Goal: Task Accomplishment & Management: Manage account settings

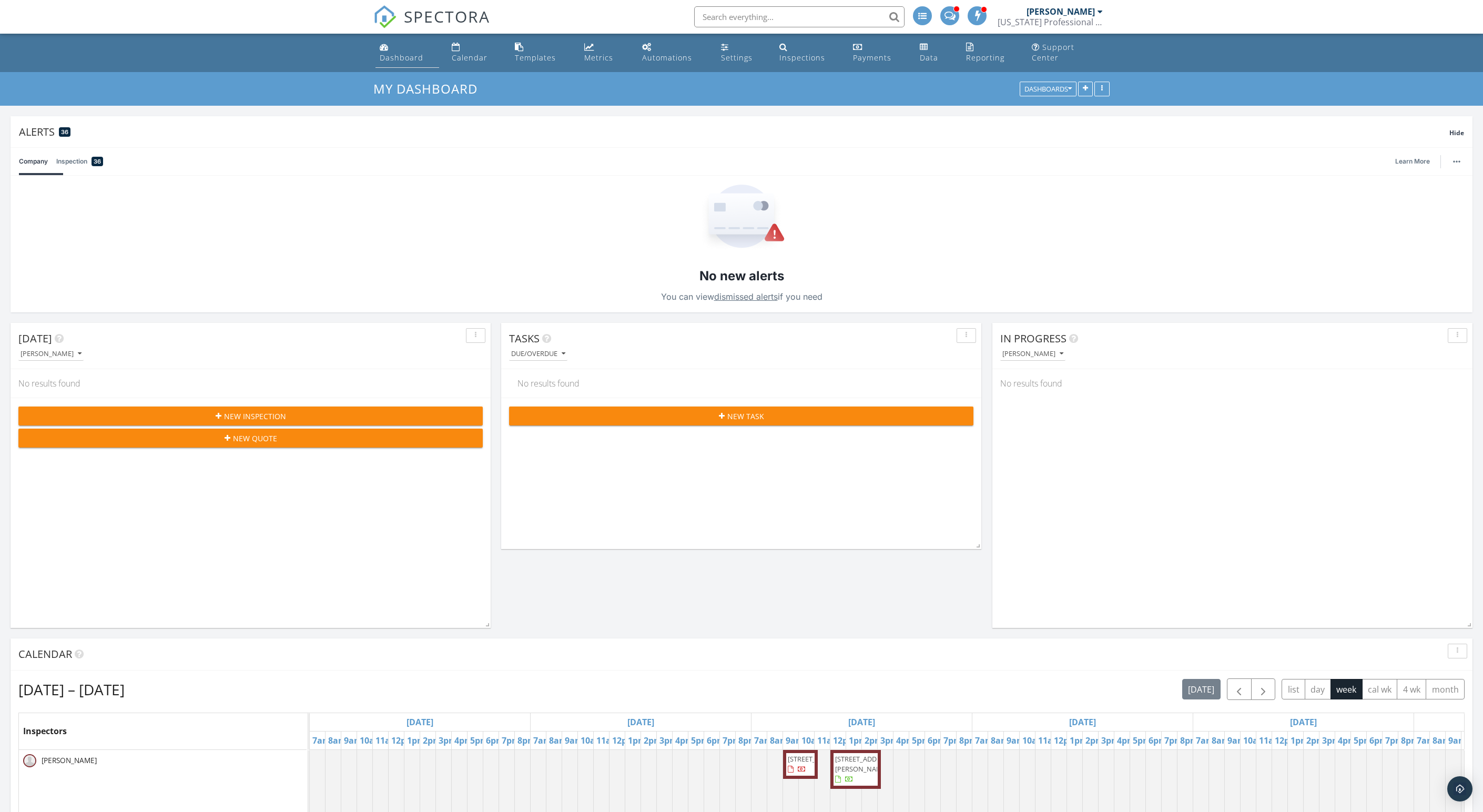
click at [406, 63] on div "Dashboard" at bounding box center [401, 58] width 44 height 10
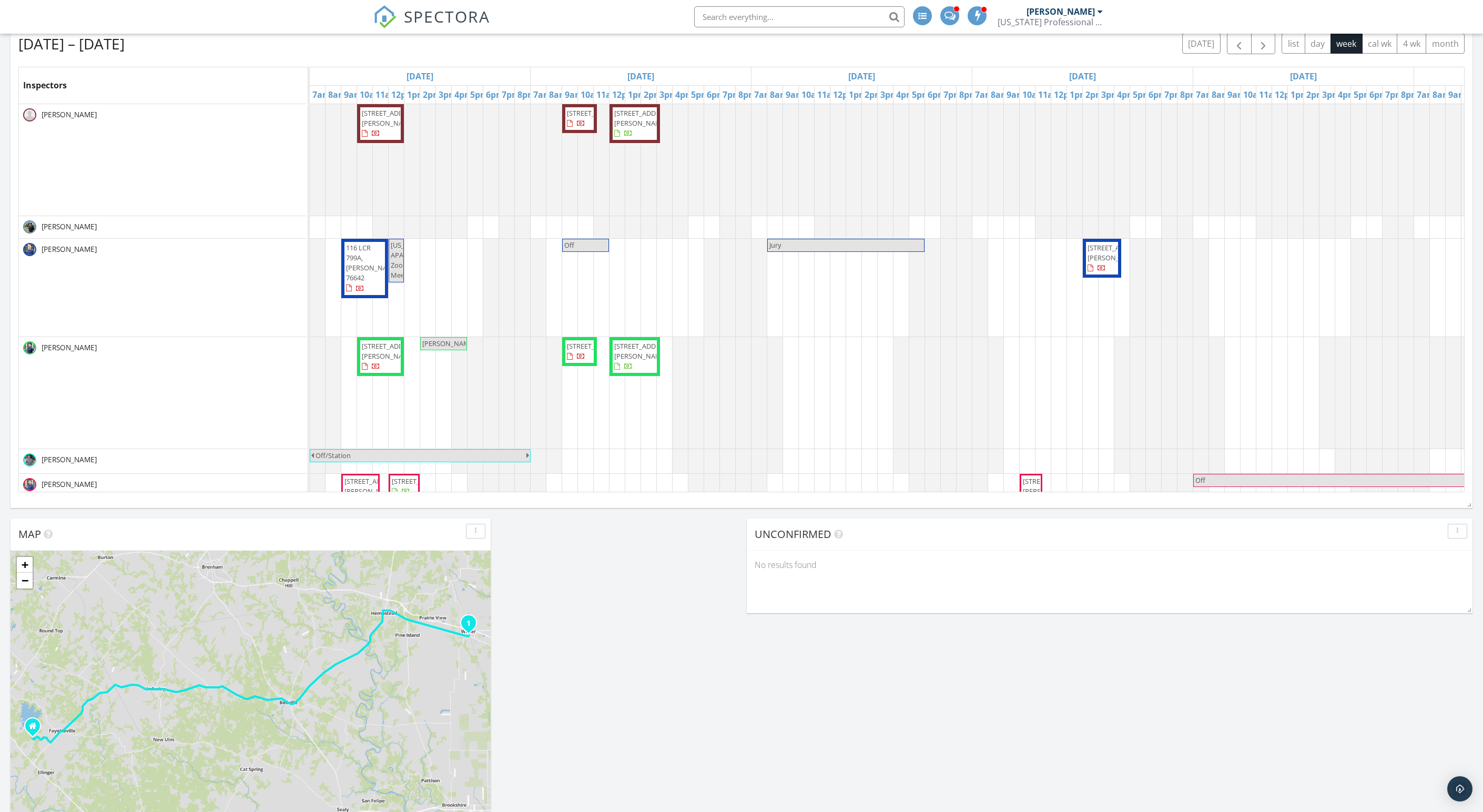
scroll to position [666, 0]
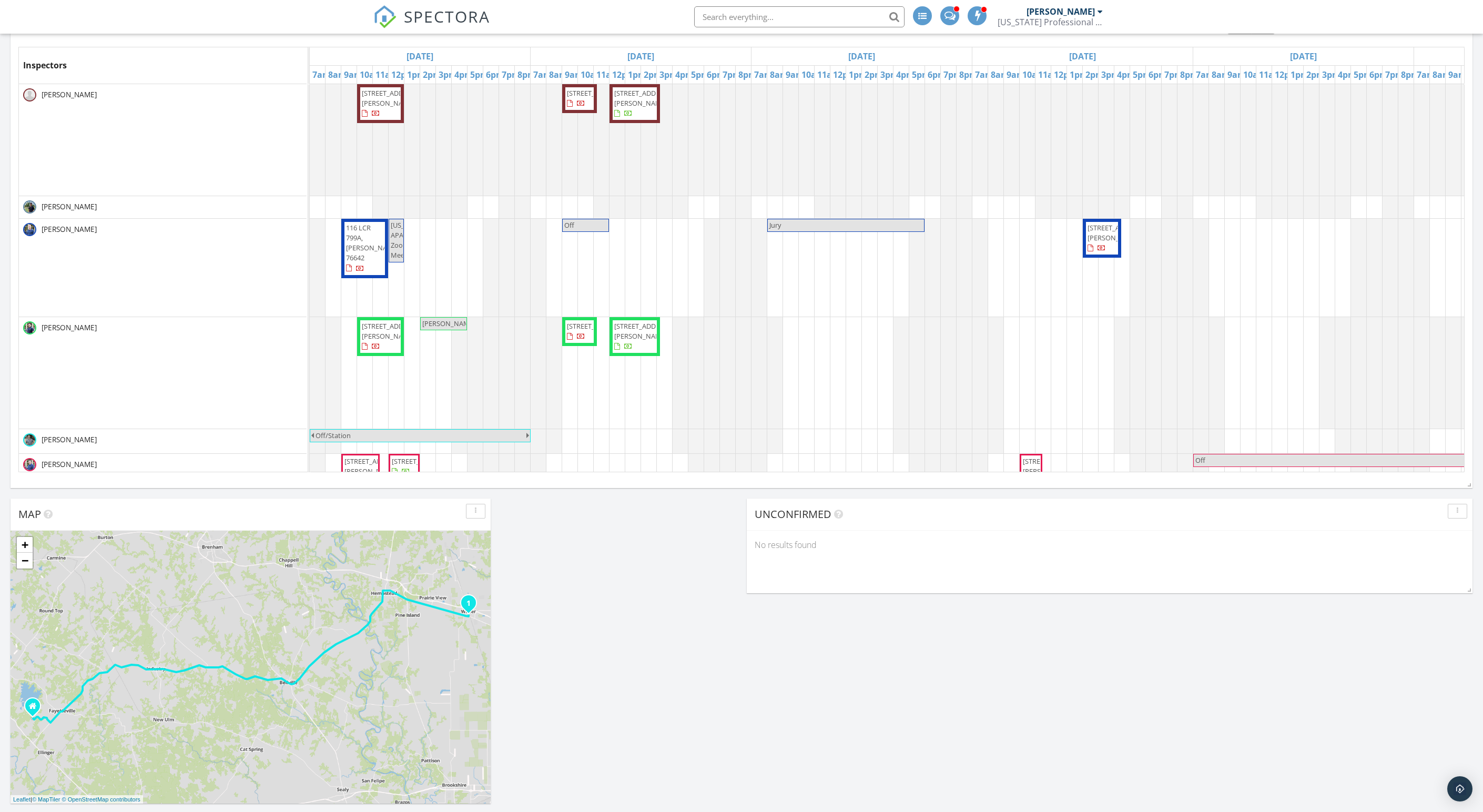
click at [310, 311] on div at bounding box center [310, 267] width 0 height 98
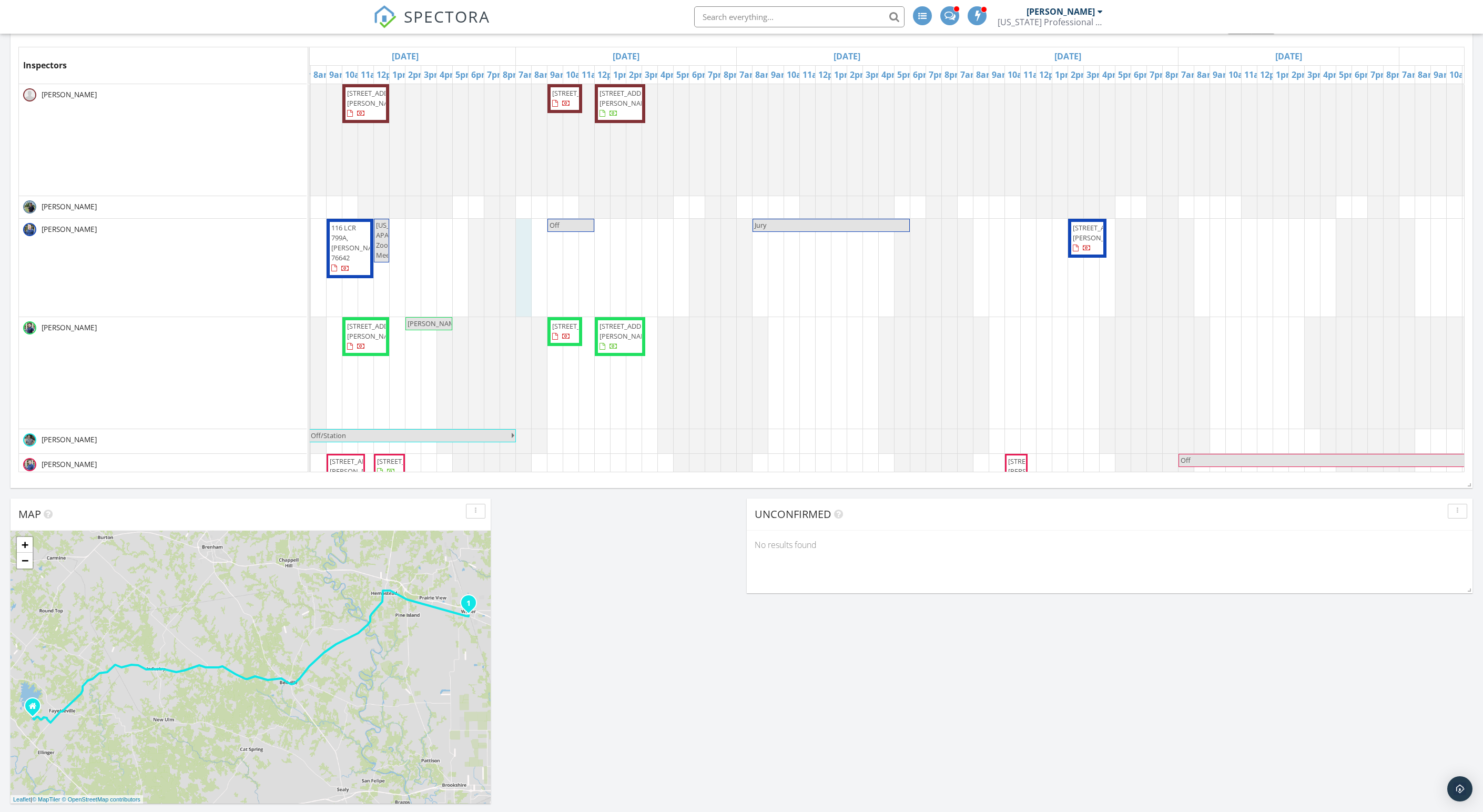
click at [988, 304] on div "3624 Schulle Rd, Round Top 78954 802 Aberdeen Pl, College Station 77840 2502 Ch…" at bounding box center [1068, 378] width 1546 height 589
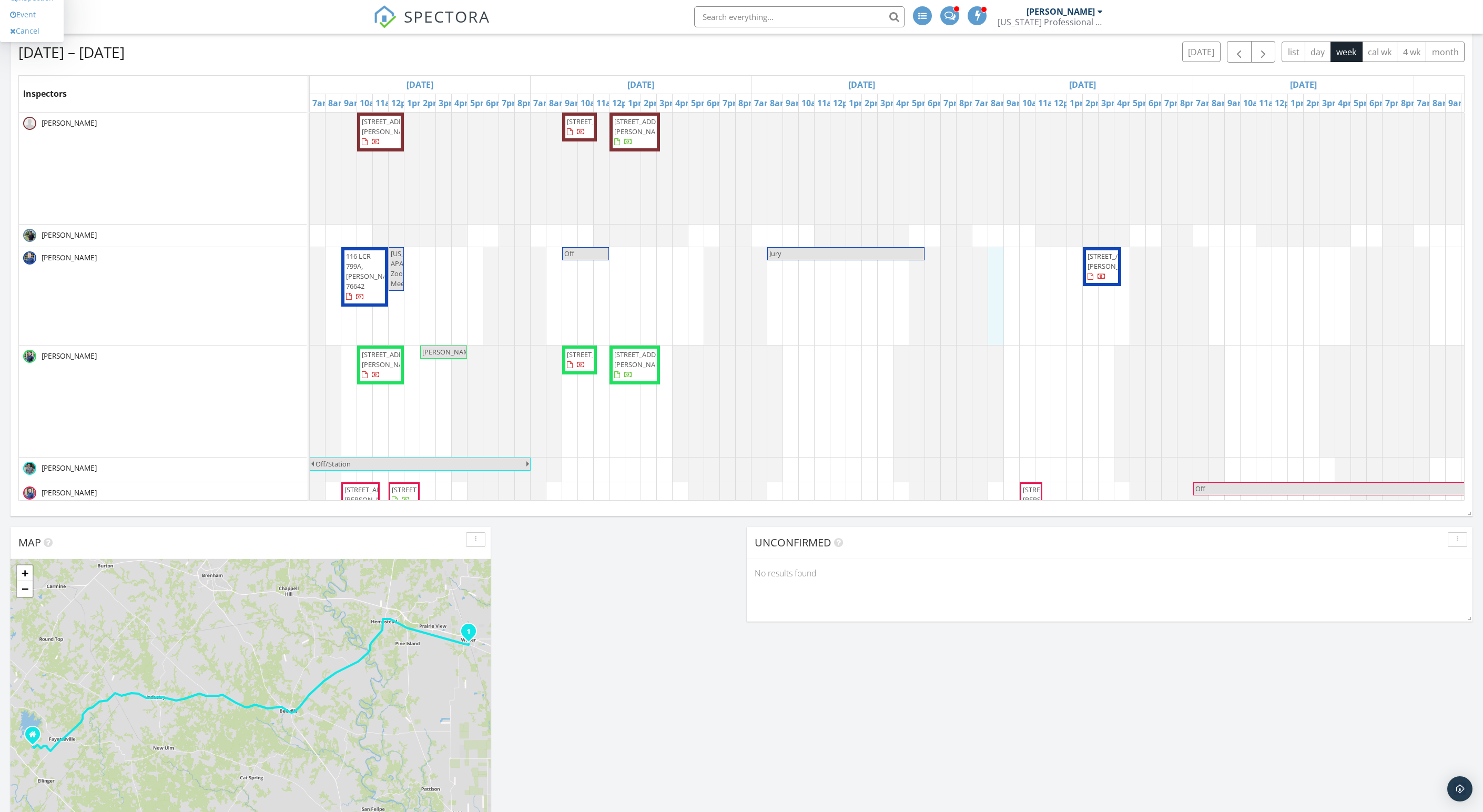
scroll to position [632, 0]
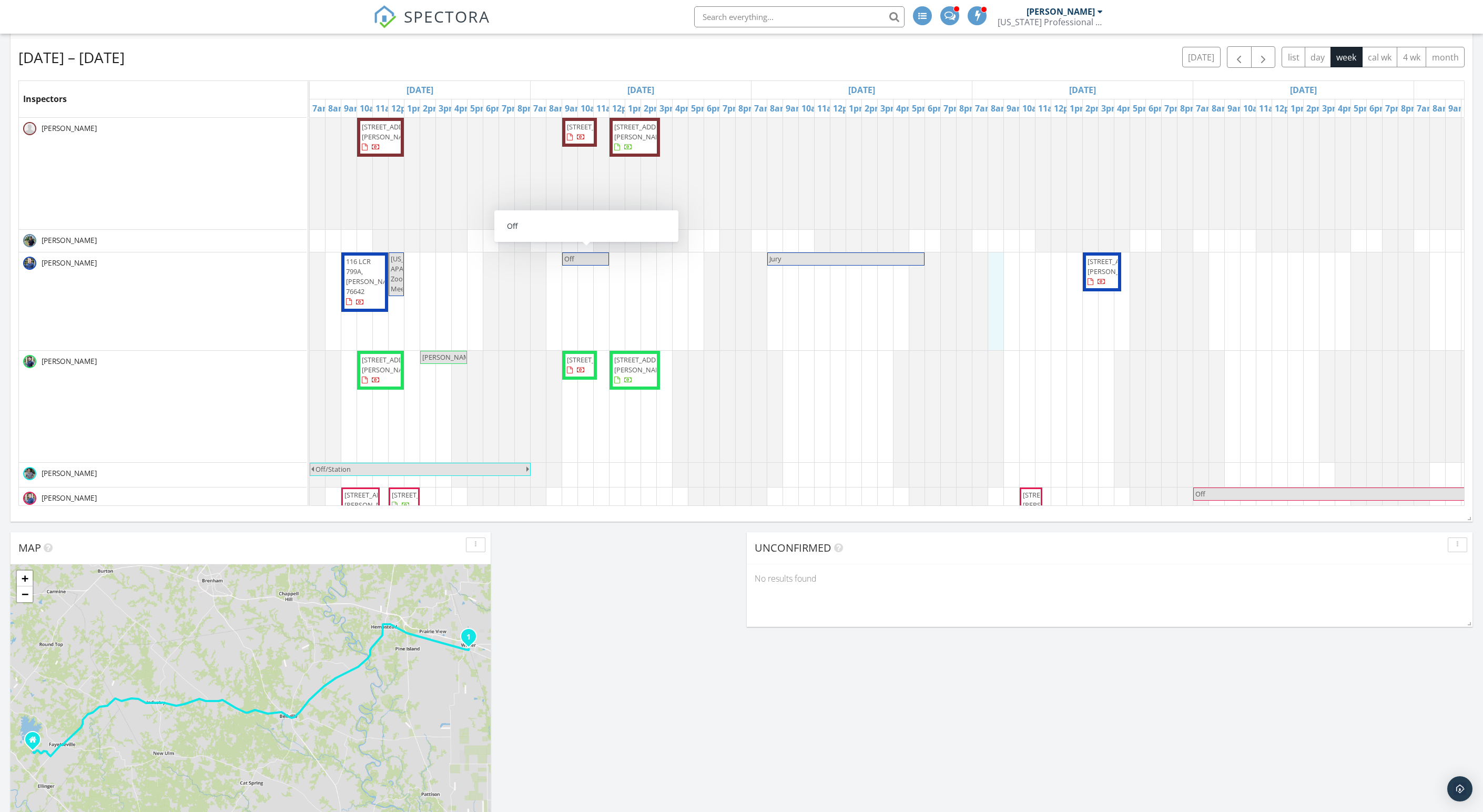
click at [584, 265] on link "Off" at bounding box center [585, 259] width 47 height 13
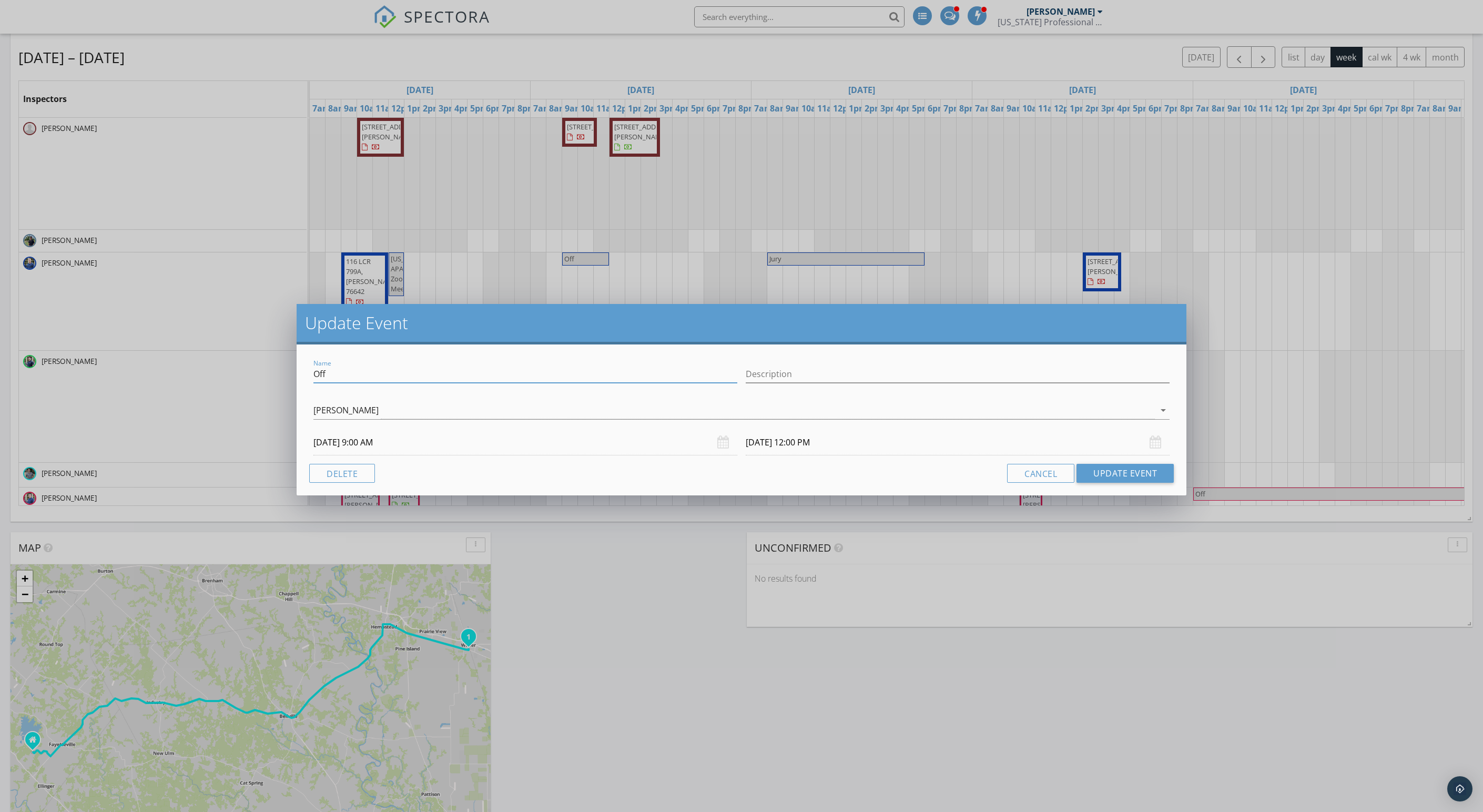
click at [427, 375] on input "Off" at bounding box center [525, 374] width 424 height 17
type input "O"
type input "Lacey H"
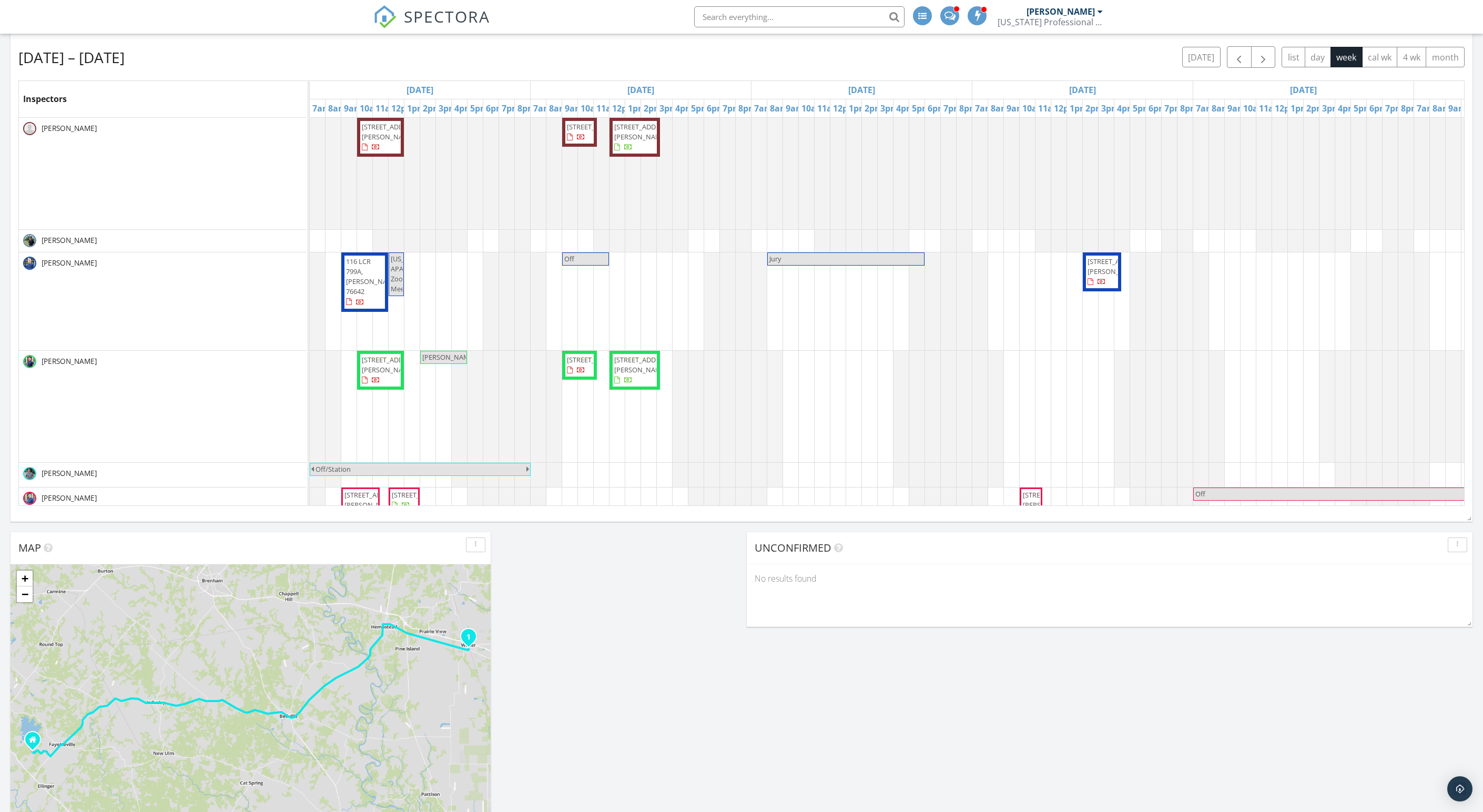
click at [570, 544] on div at bounding box center [741, 406] width 1483 height 812
click at [591, 264] on span "Off" at bounding box center [585, 259] width 45 height 10
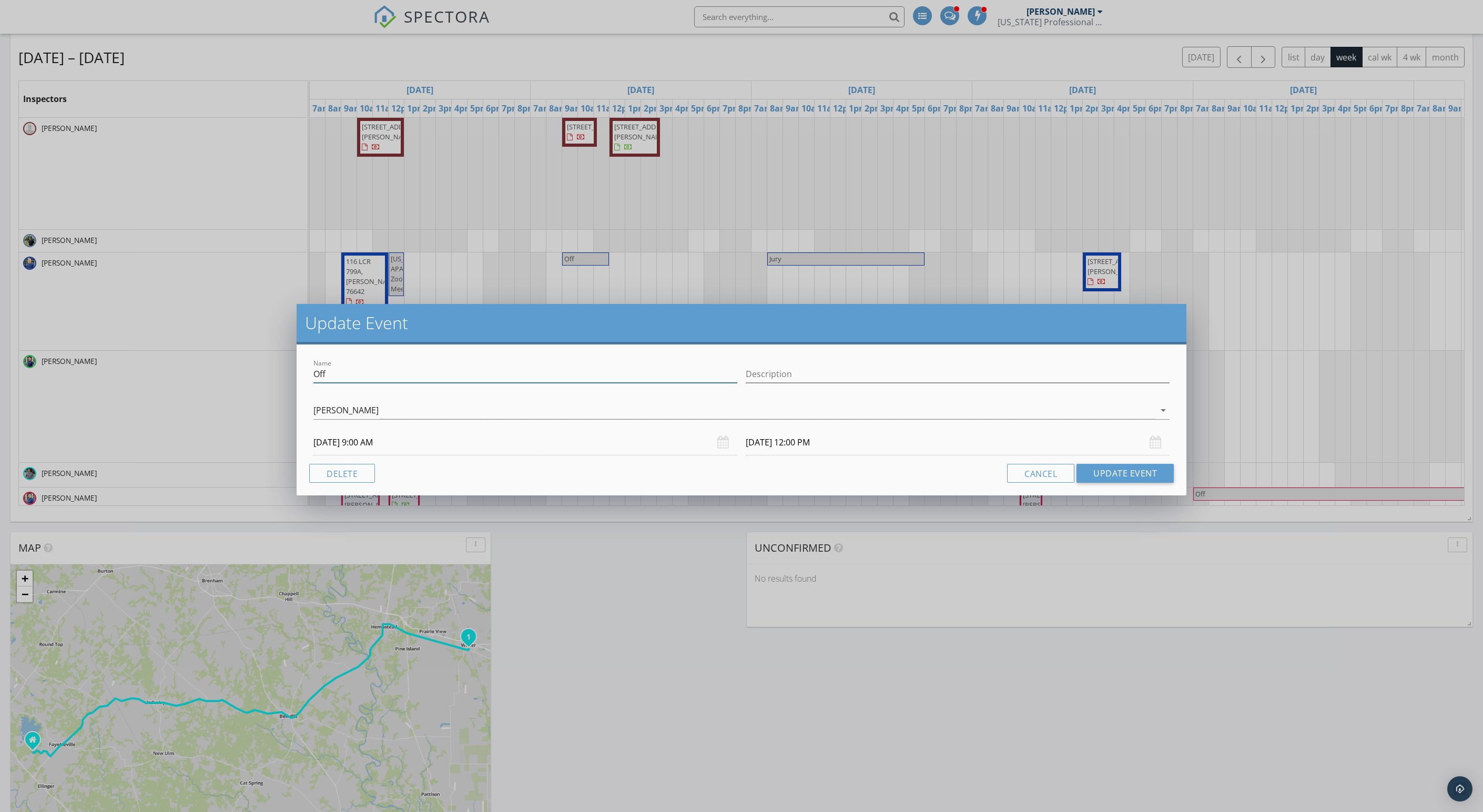
click at [394, 378] on input "Off" at bounding box center [525, 374] width 424 height 17
type input "O"
type input "Lacey H"
click at [1157, 483] on button "Update Event" at bounding box center [1125, 473] width 97 height 19
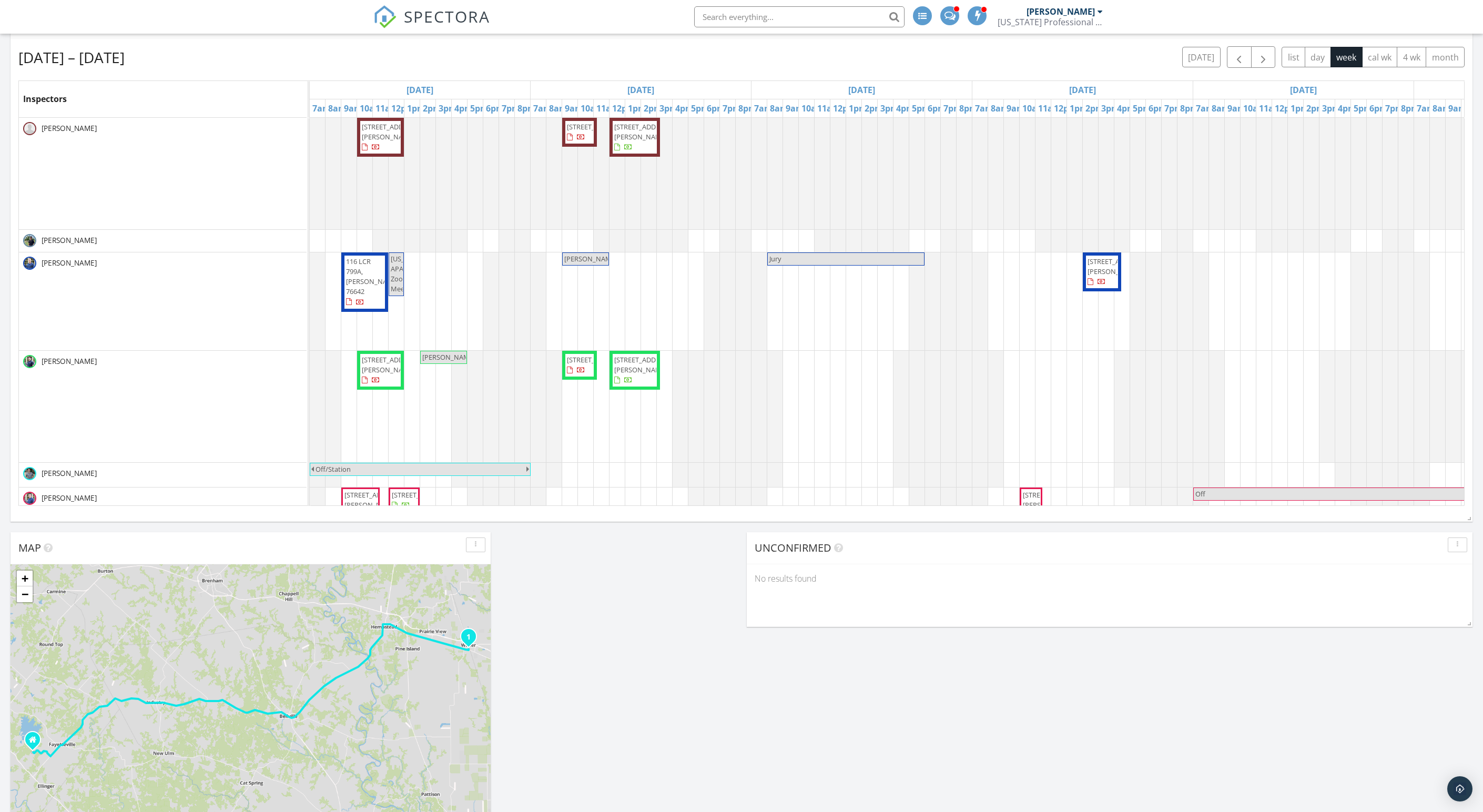
click at [464, 68] on div "Sep 29 – Oct 5, 2025 today list day week cal wk 4 wk month" at bounding box center [741, 57] width 1446 height 21
click at [370, 297] on span "116 LCR 799A, [PERSON_NAME] 76642" at bounding box center [372, 276] width 53 height 40
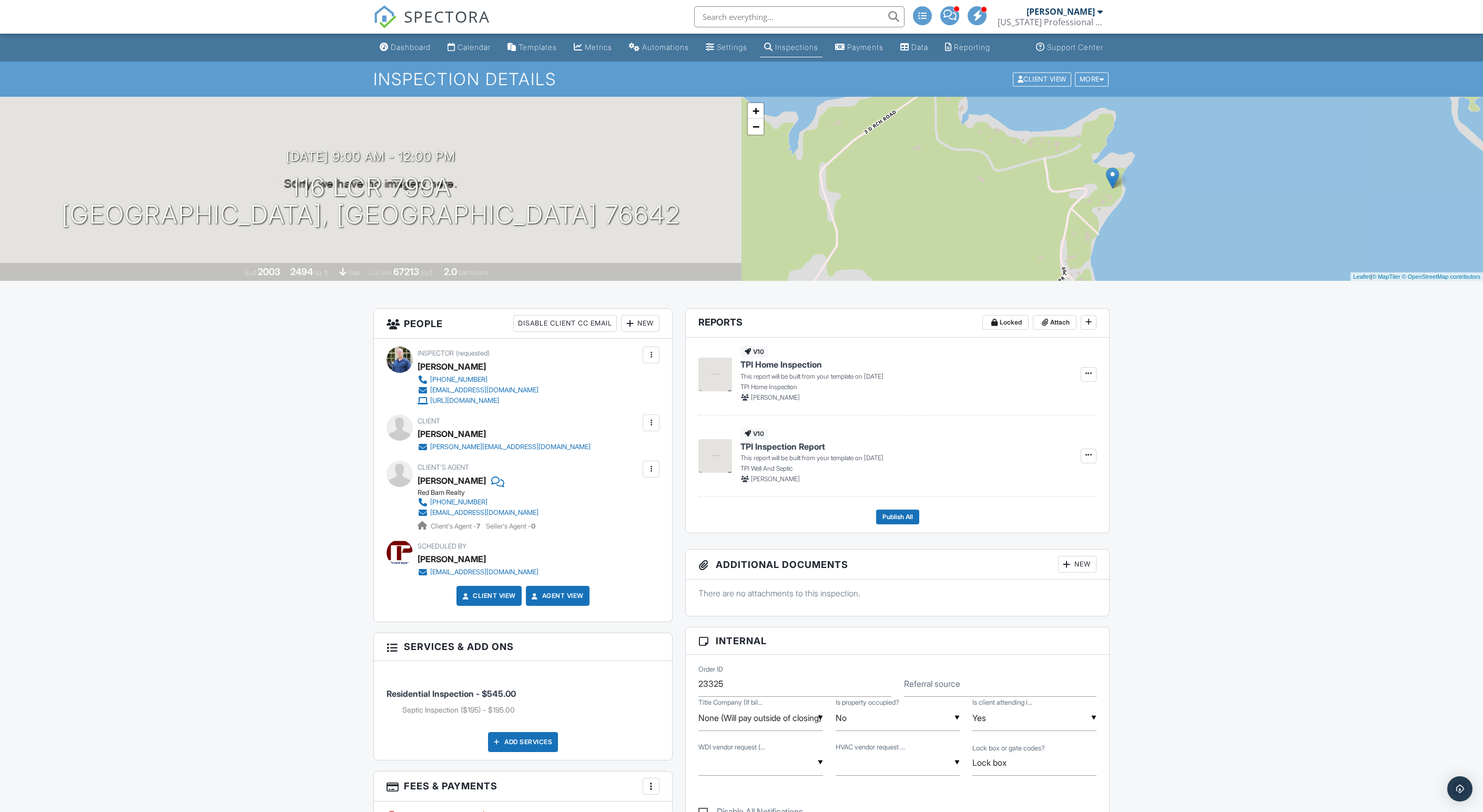
click at [1063, 19] on div "[US_STATE] Professional Inspections" at bounding box center [1050, 21] width 105 height 10
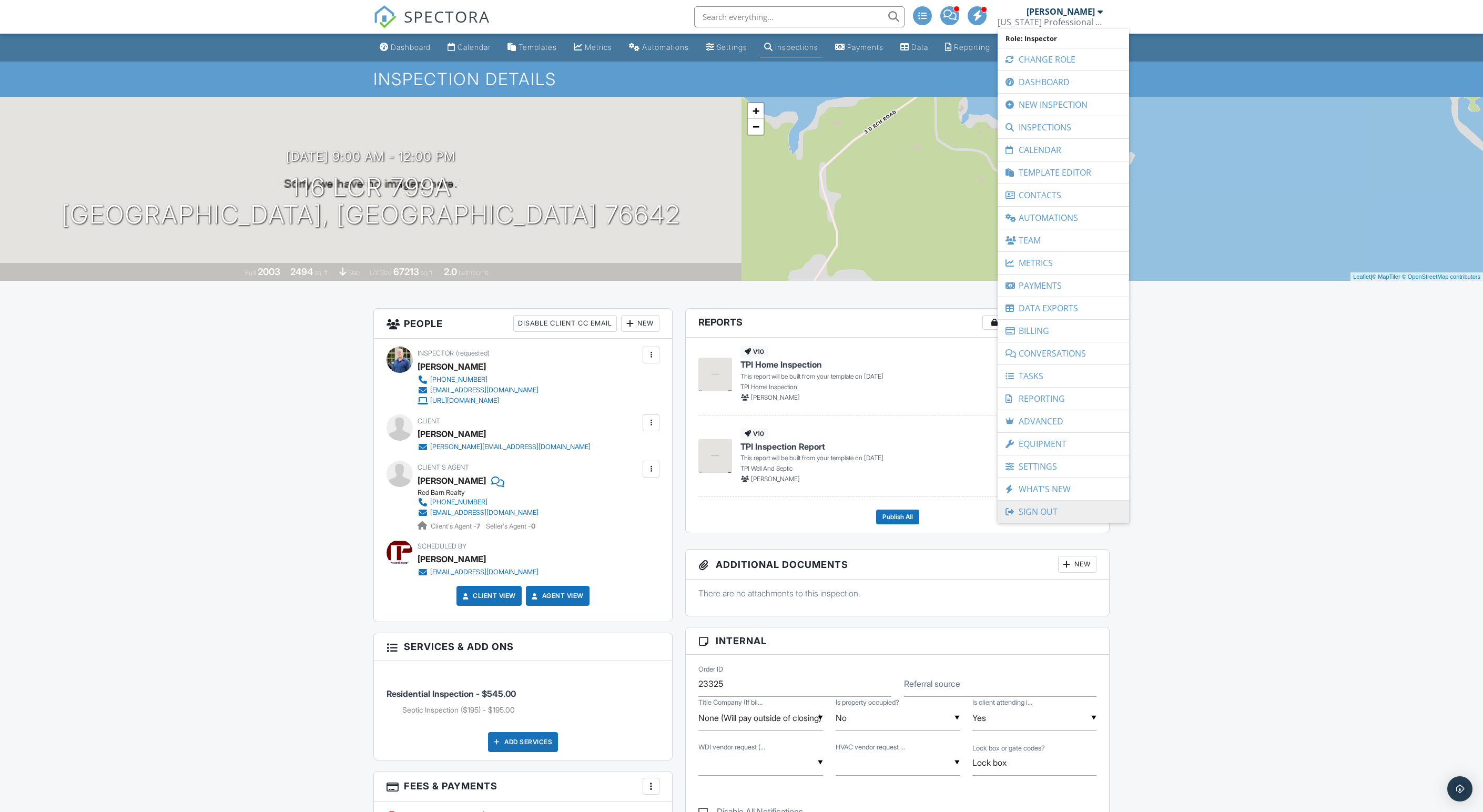
click at [1027, 518] on link "Sign Out" at bounding box center [1063, 512] width 121 height 22
